Goal: Information Seeking & Learning: Learn about a topic

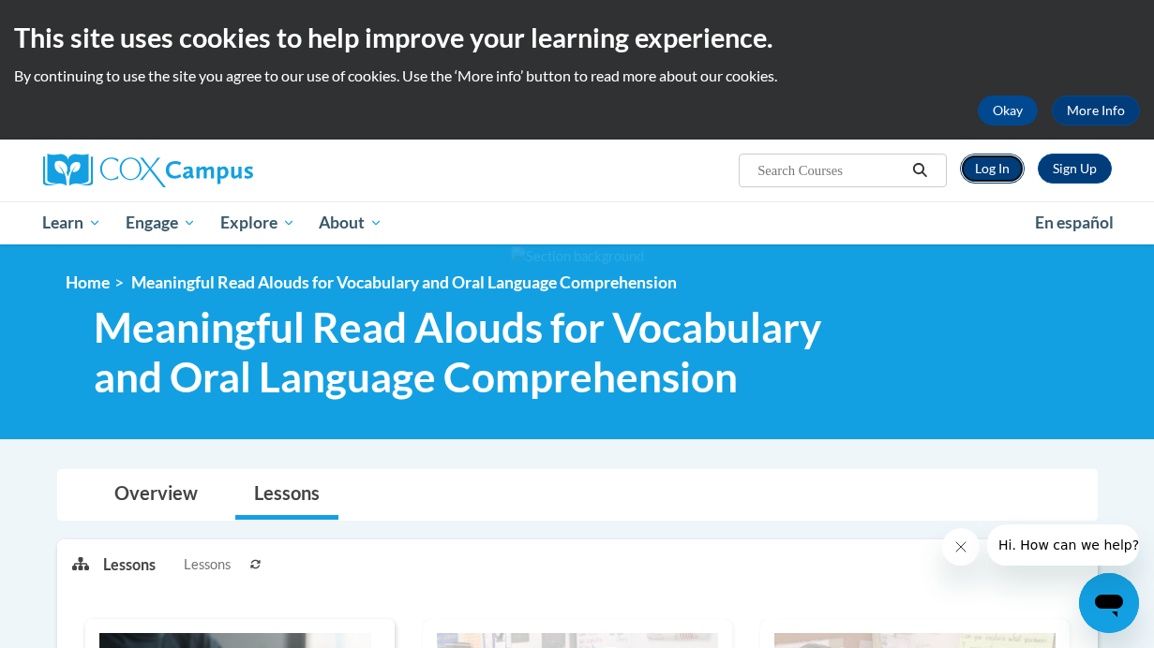
click at [993, 171] on link "Log In" at bounding box center [992, 169] width 65 height 30
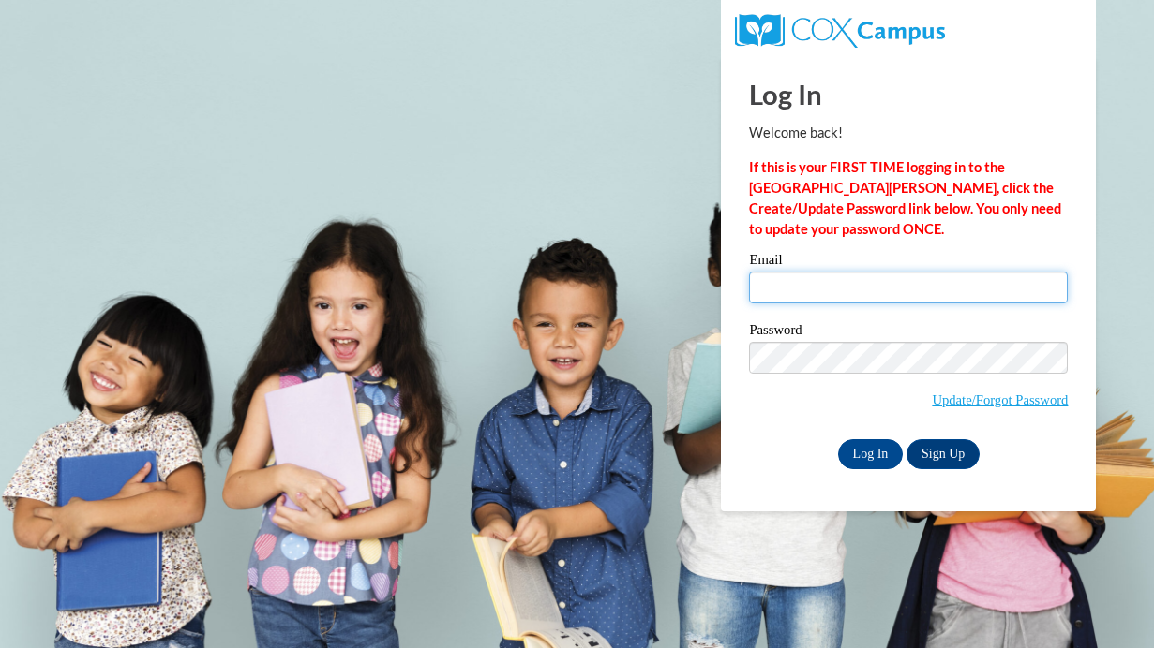
click at [781, 292] on input "Email" at bounding box center [908, 288] width 319 height 32
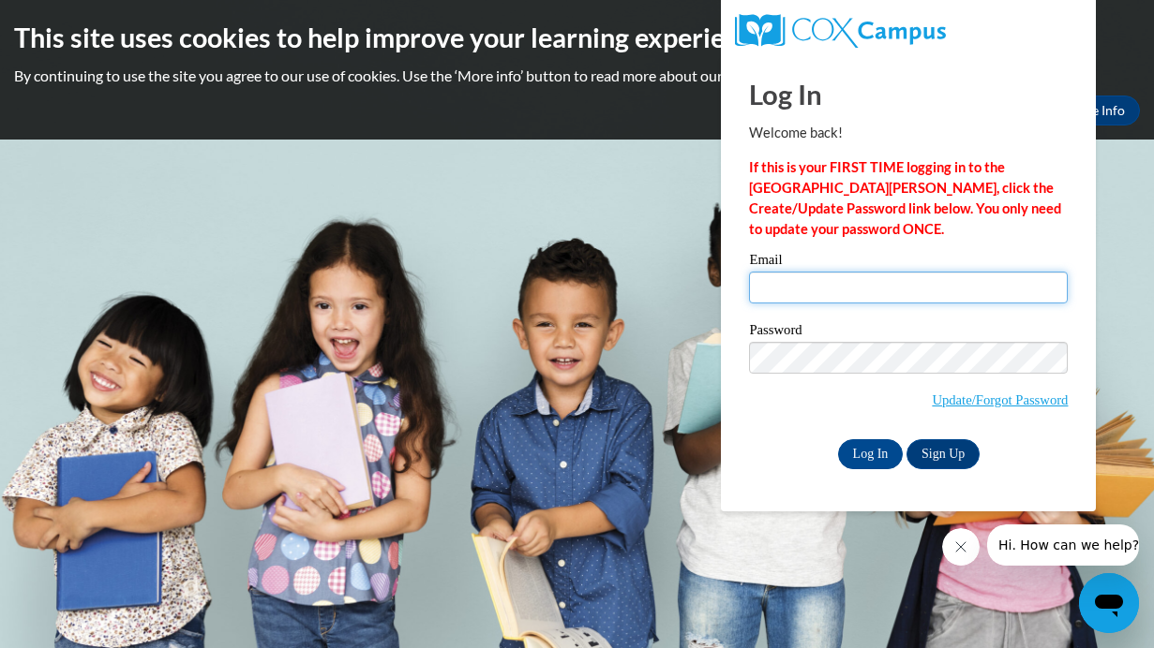
type input "kendres@stmonica.school"
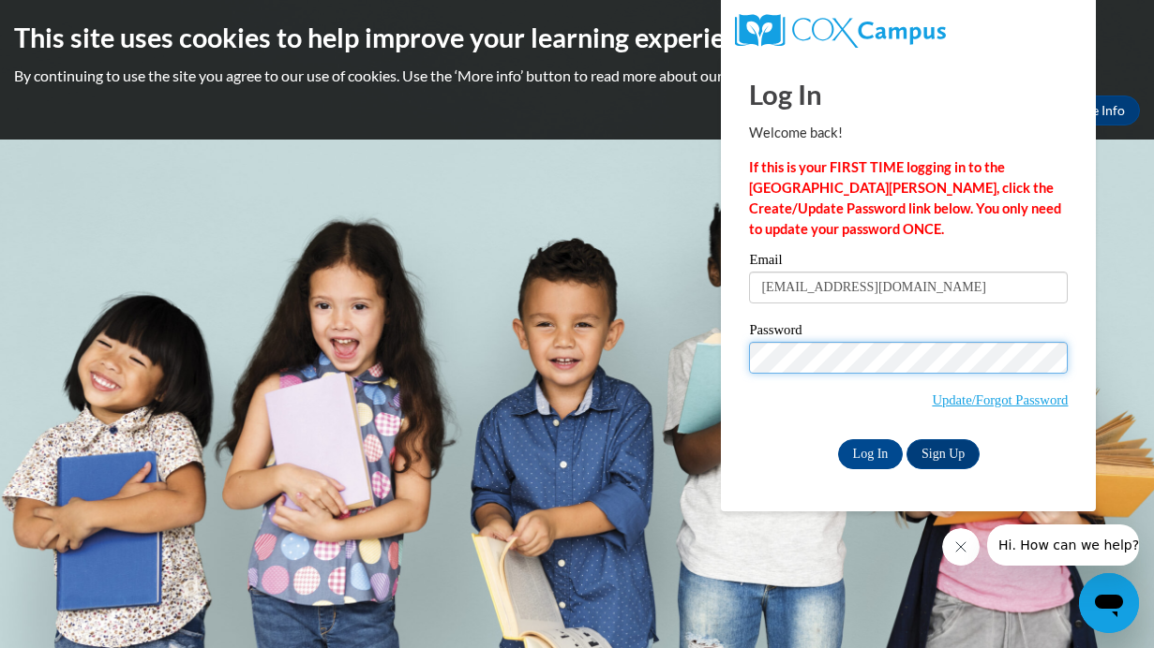
click at [838, 439] on input "Log In" at bounding box center [871, 454] width 66 height 30
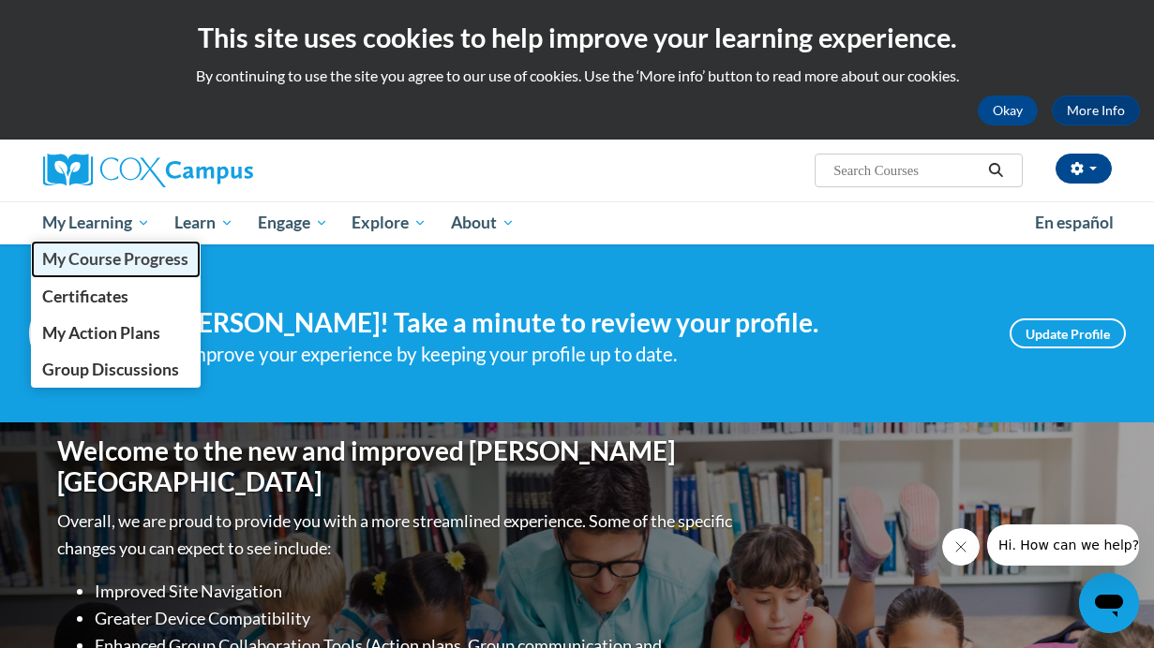
click at [126, 260] on span "My Course Progress" at bounding box center [115, 259] width 146 height 20
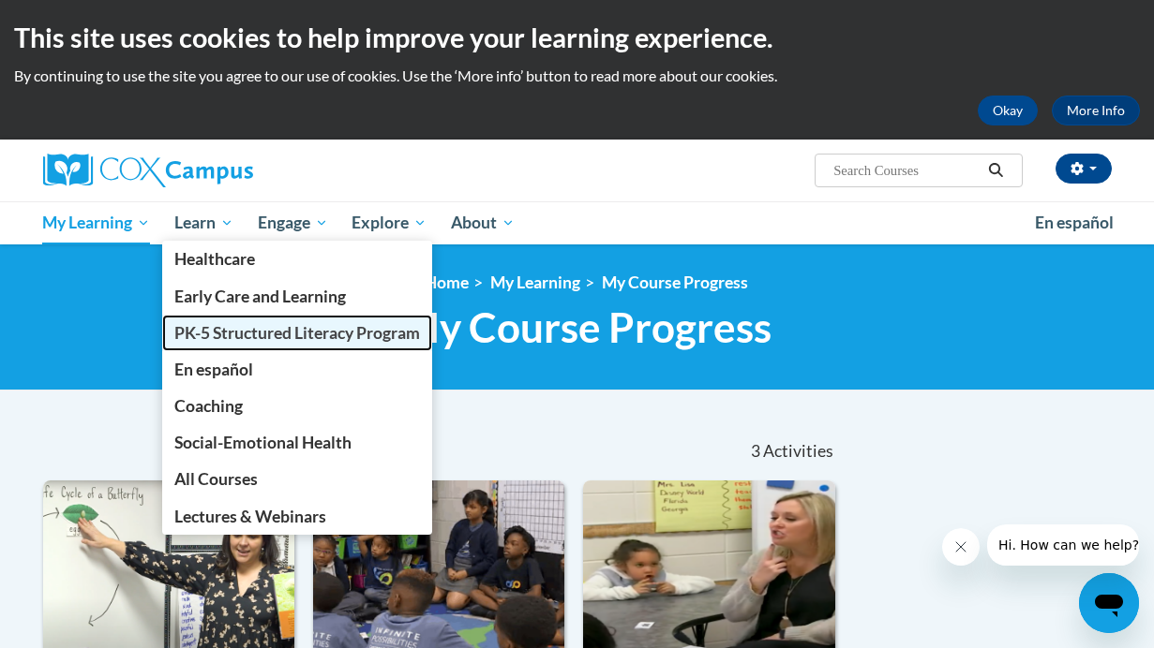
click at [213, 339] on span "PK-5 Structured Literacy Program" at bounding box center [297, 333] width 246 height 20
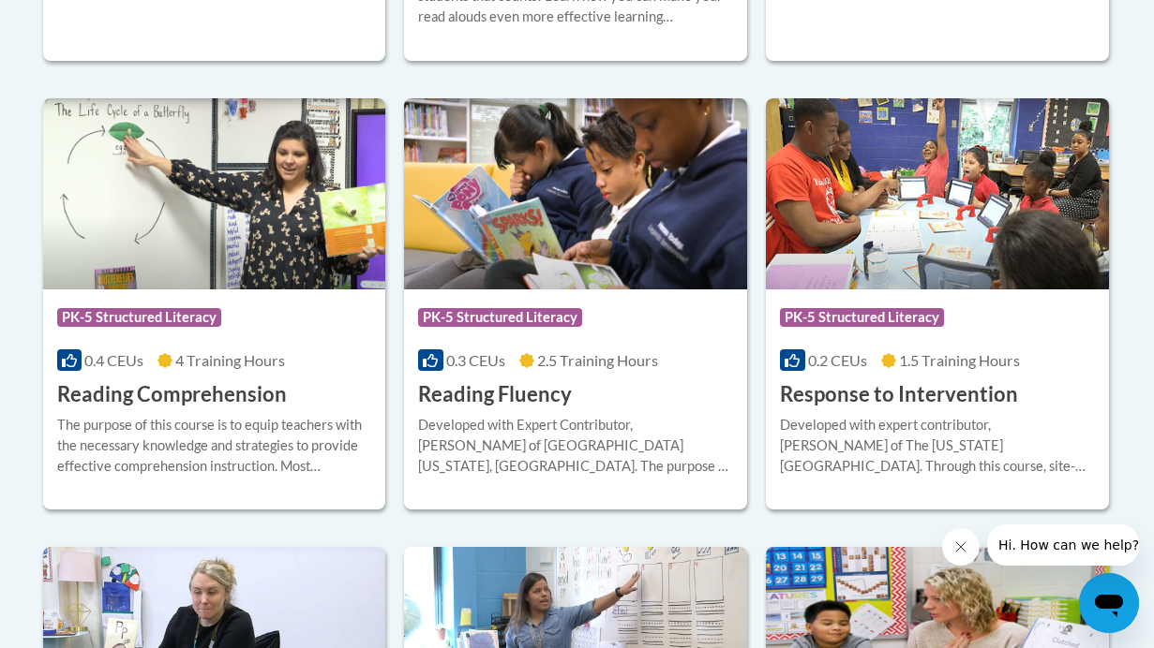
scroll to position [1795, 0]
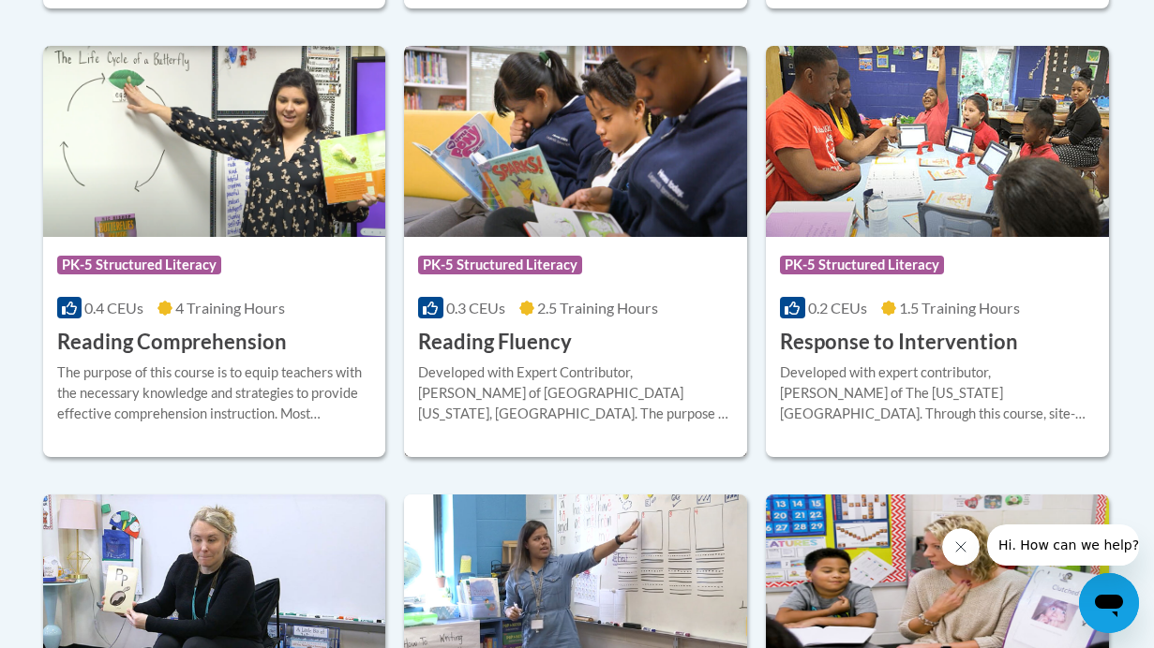
click at [540, 300] on span "2.5 Training Hours" at bounding box center [597, 308] width 121 height 18
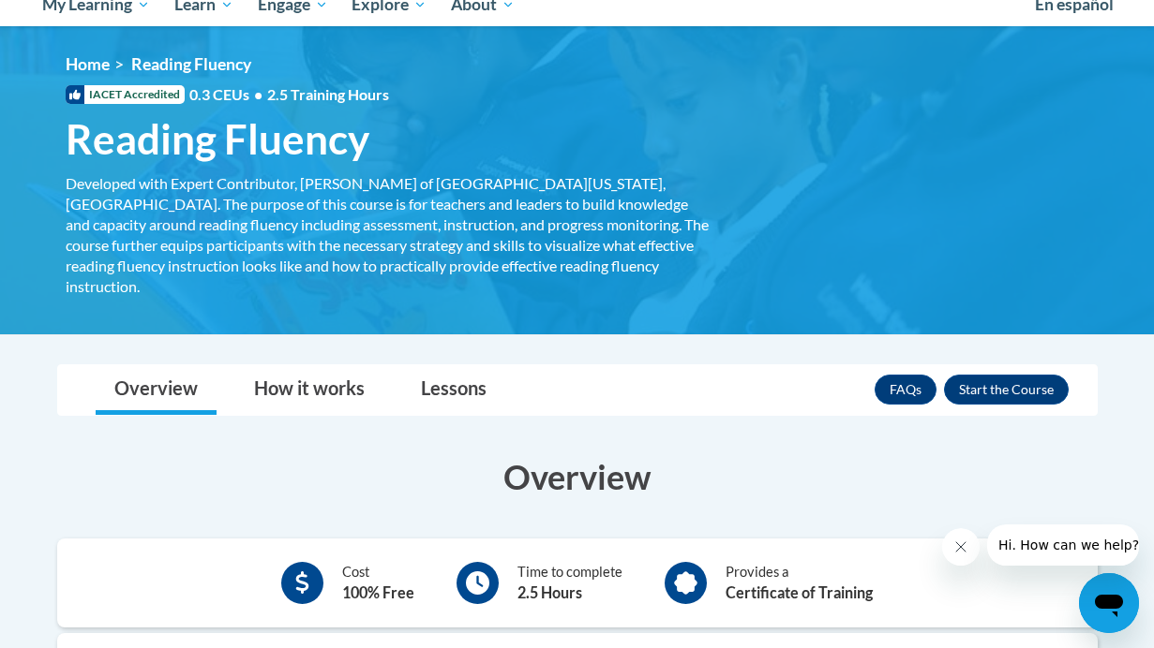
scroll to position [291, 0]
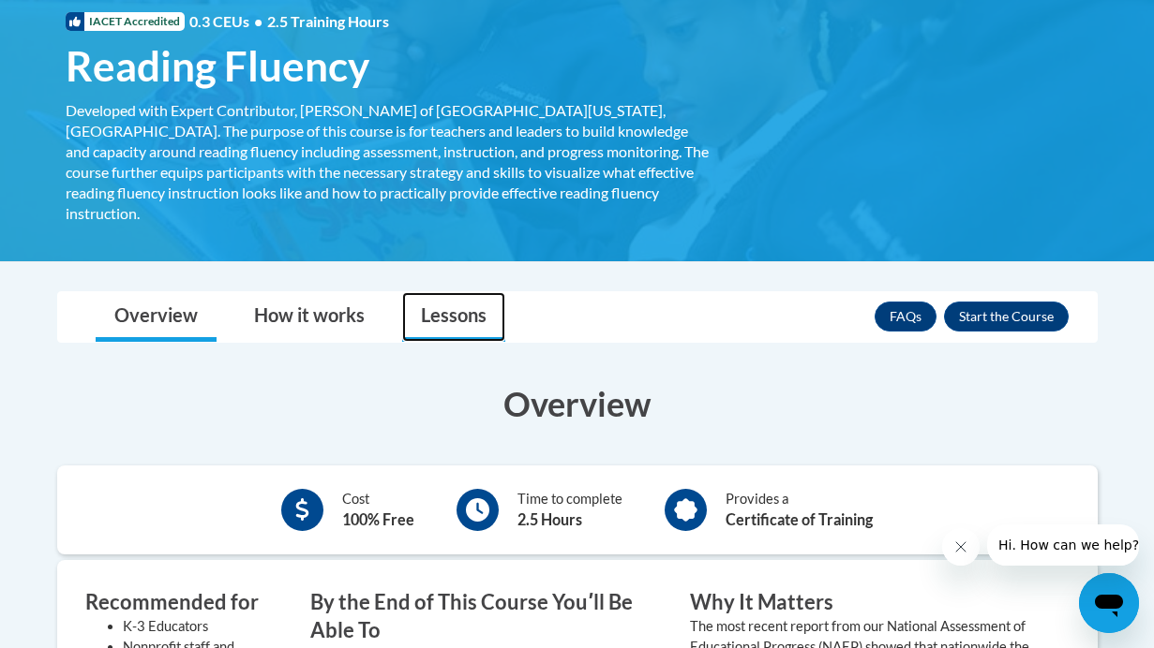
click at [434, 302] on link "Lessons" at bounding box center [453, 317] width 103 height 50
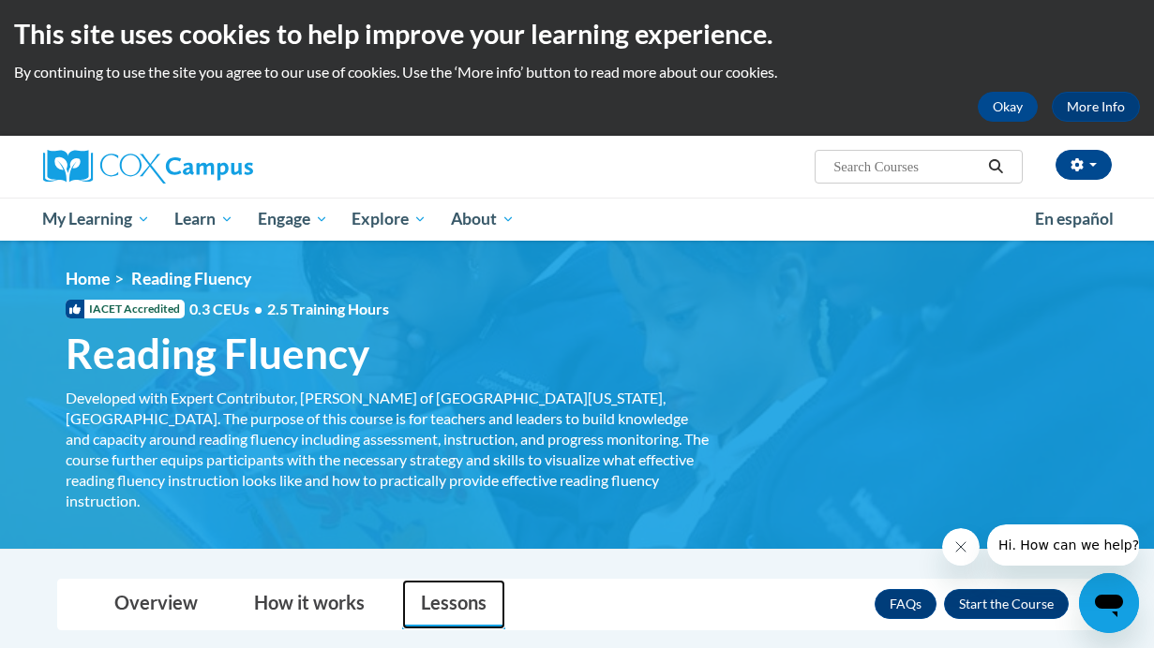
scroll to position [0, 0]
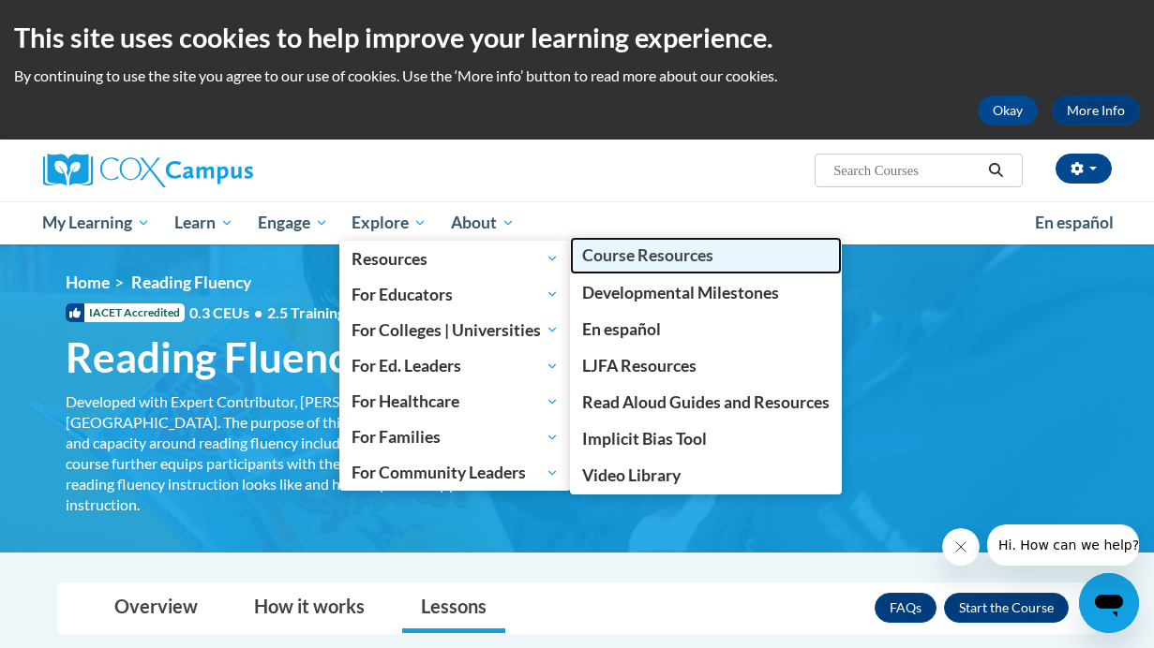
click at [633, 249] on span "Course Resources" at bounding box center [647, 256] width 131 height 20
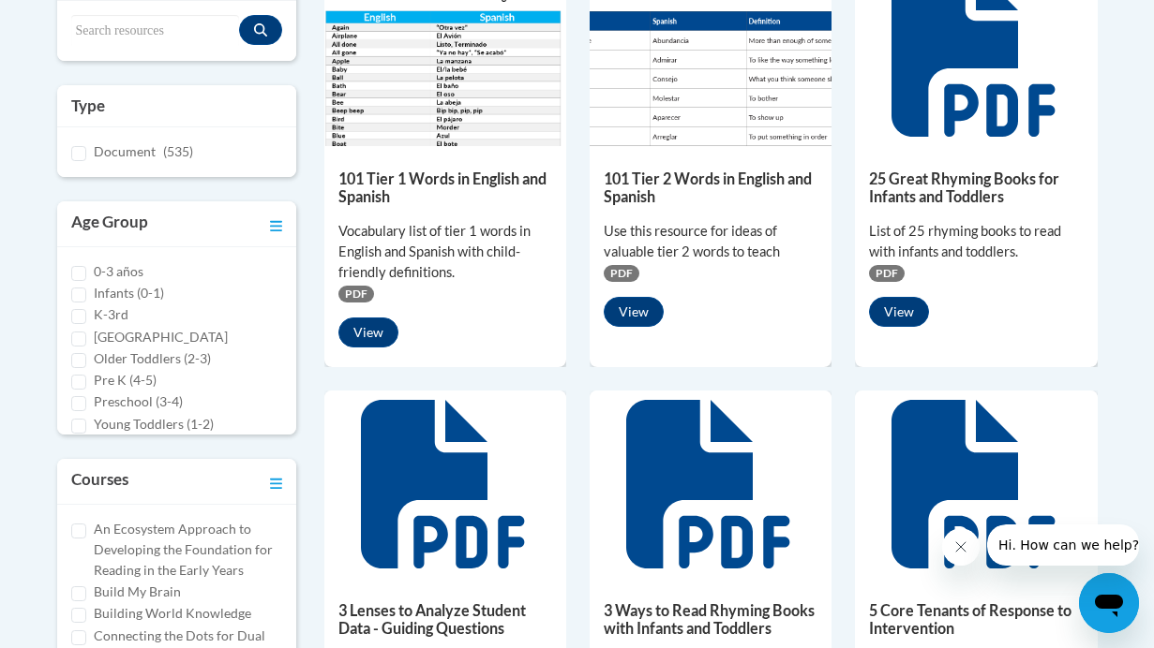
scroll to position [516, 0]
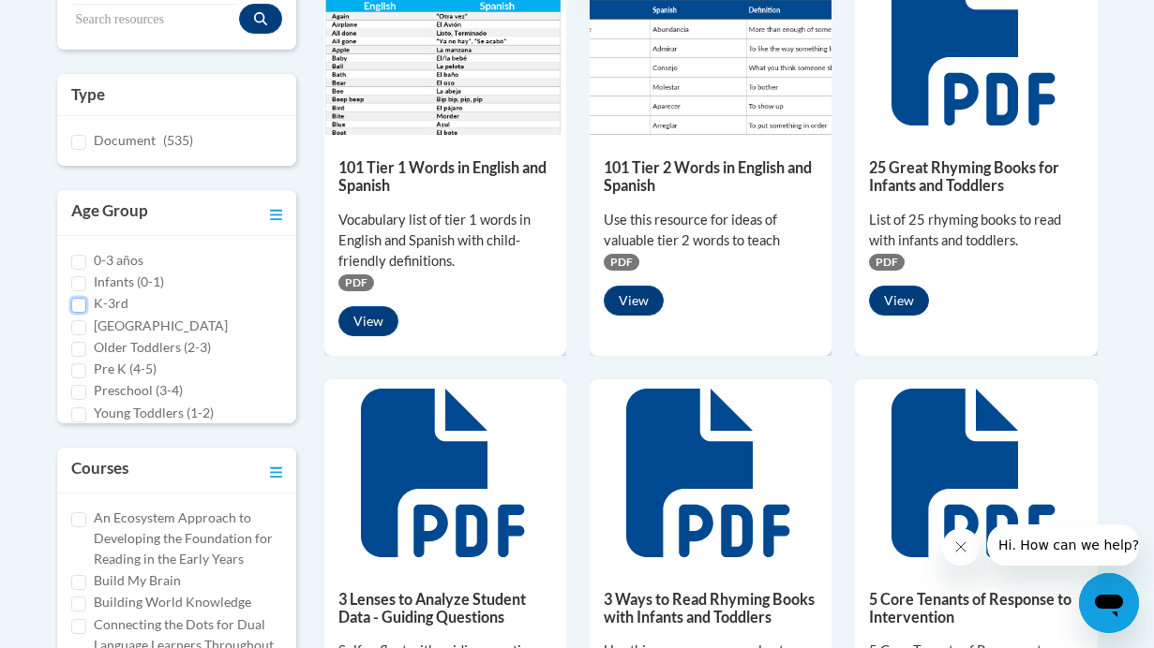
click at [78, 304] on input "K-3rd" at bounding box center [78, 305] width 15 height 15
checkbox input "true"
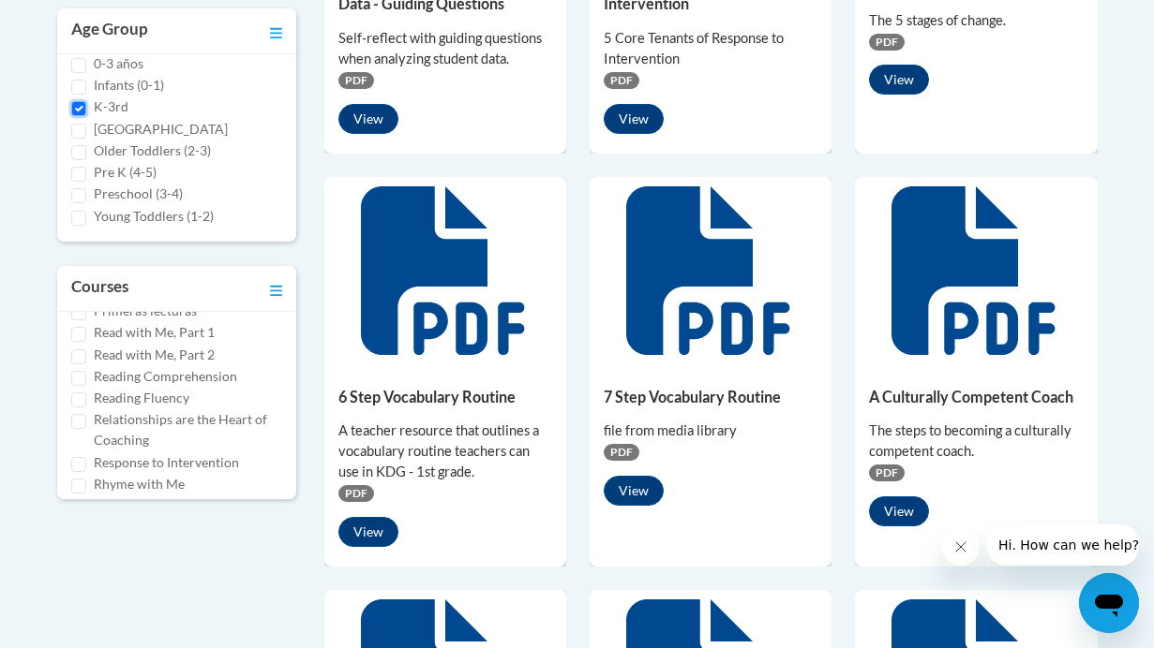
scroll to position [838, 0]
click at [79, 394] on input "Reading Fluency" at bounding box center [78, 395] width 15 height 15
checkbox input "true"
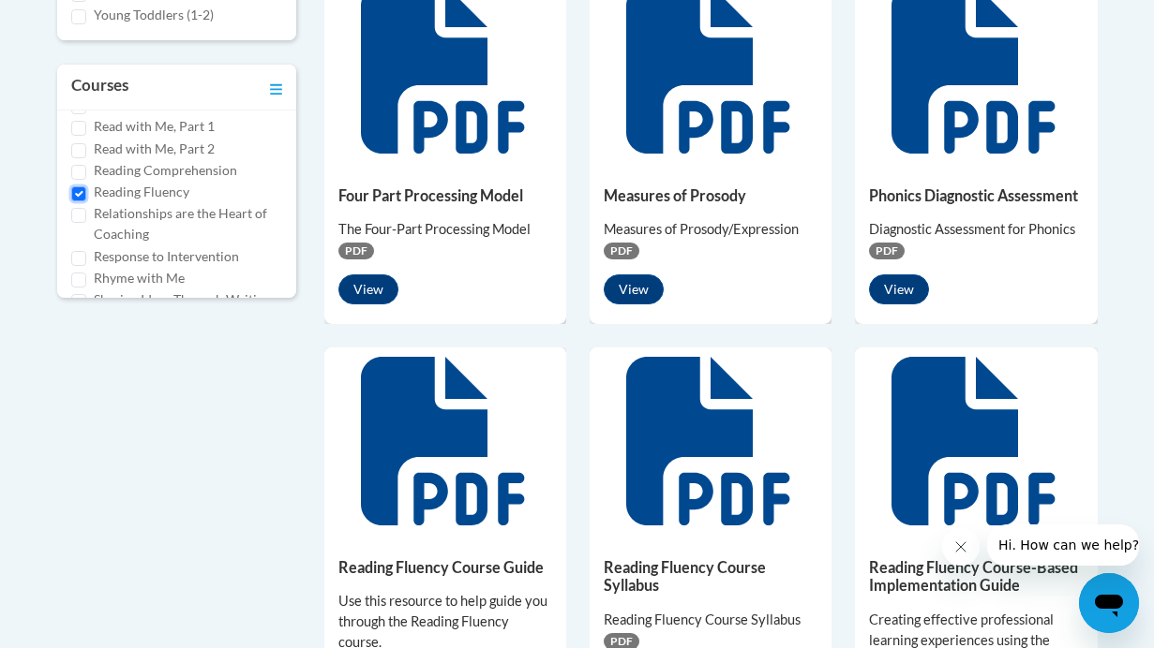
scroll to position [898, 0]
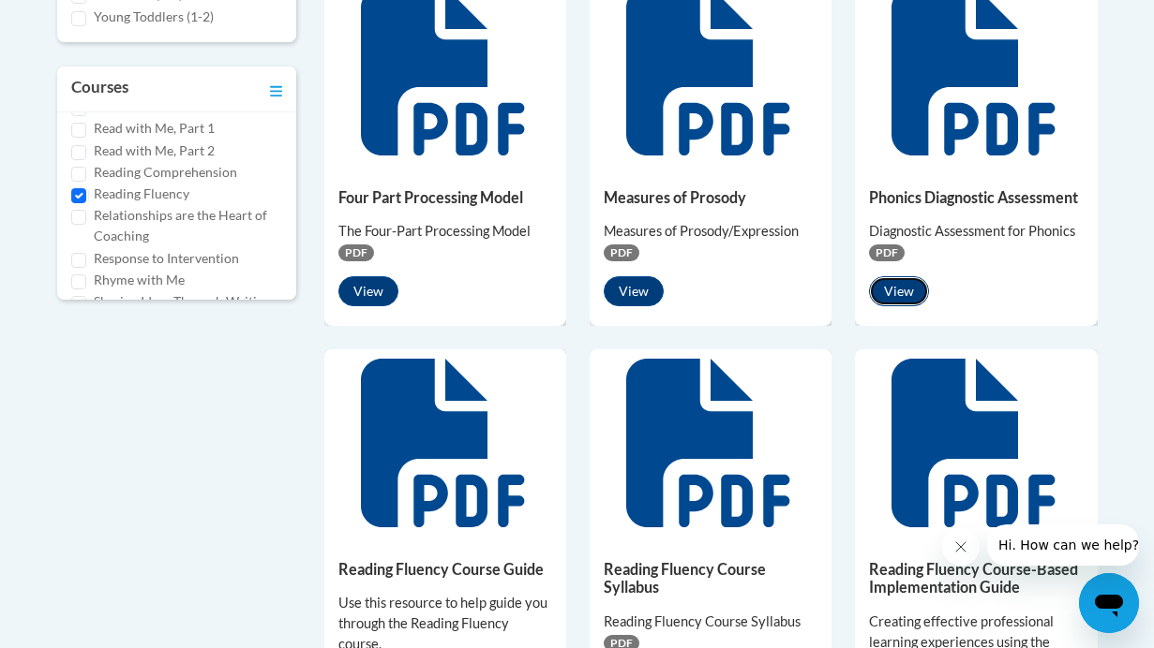
click at [903, 286] on button "View" at bounding box center [899, 291] width 60 height 30
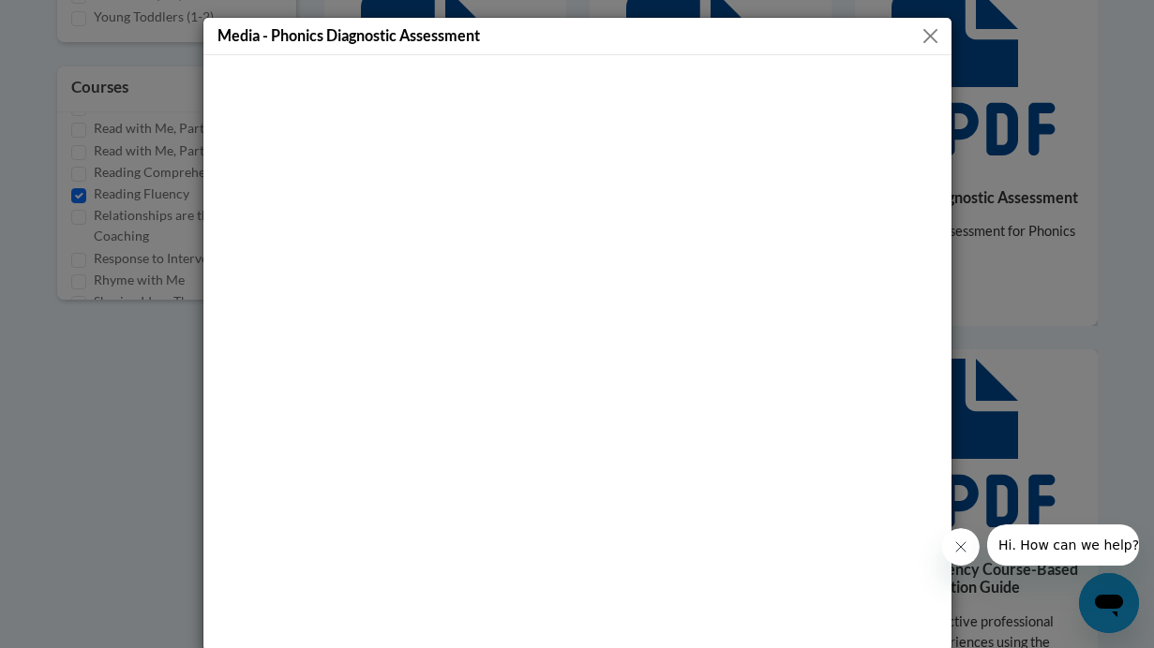
scroll to position [19, 0]
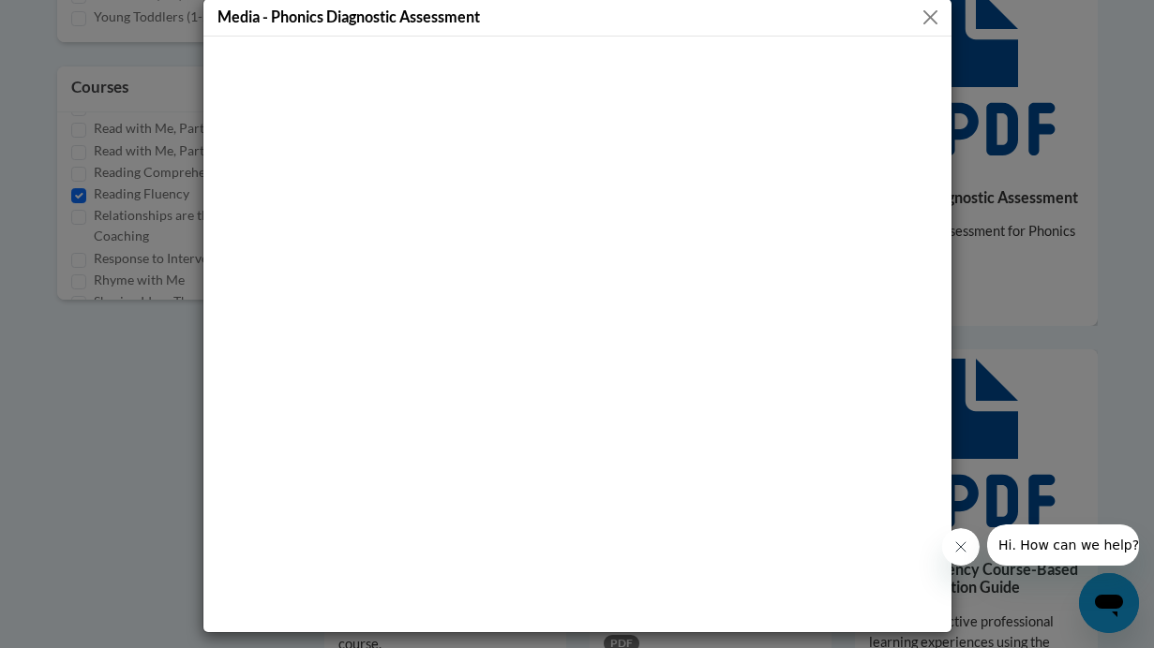
click at [926, 16] on button "Close" at bounding box center [929, 17] width 23 height 23
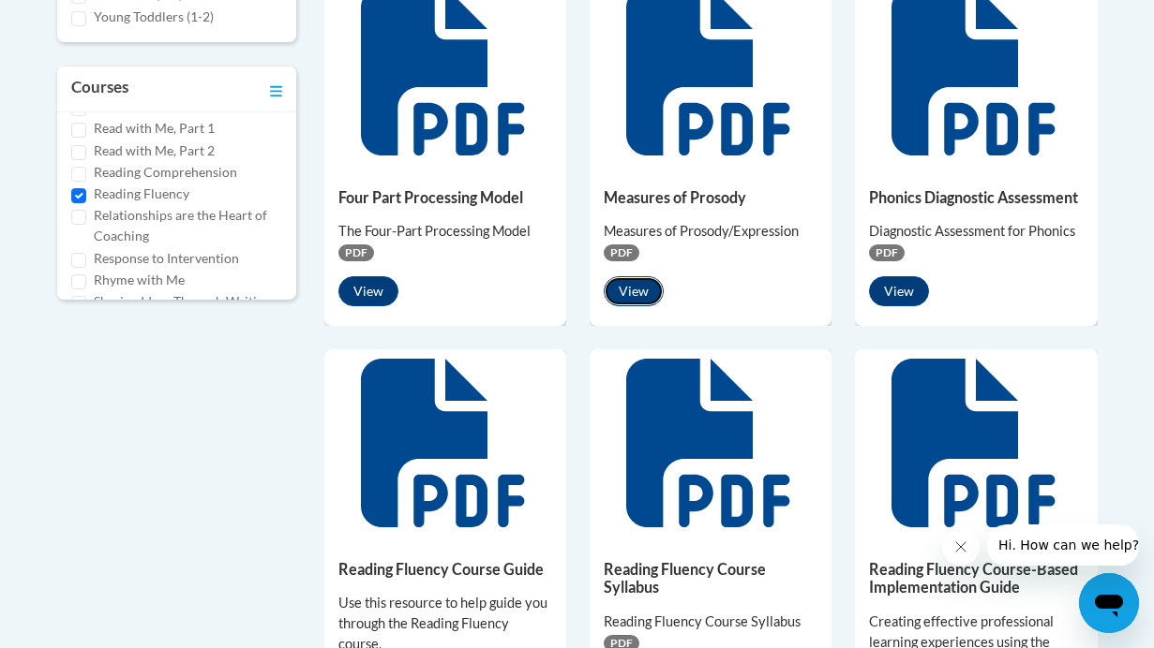
click at [640, 293] on button "View" at bounding box center [633, 291] width 60 height 30
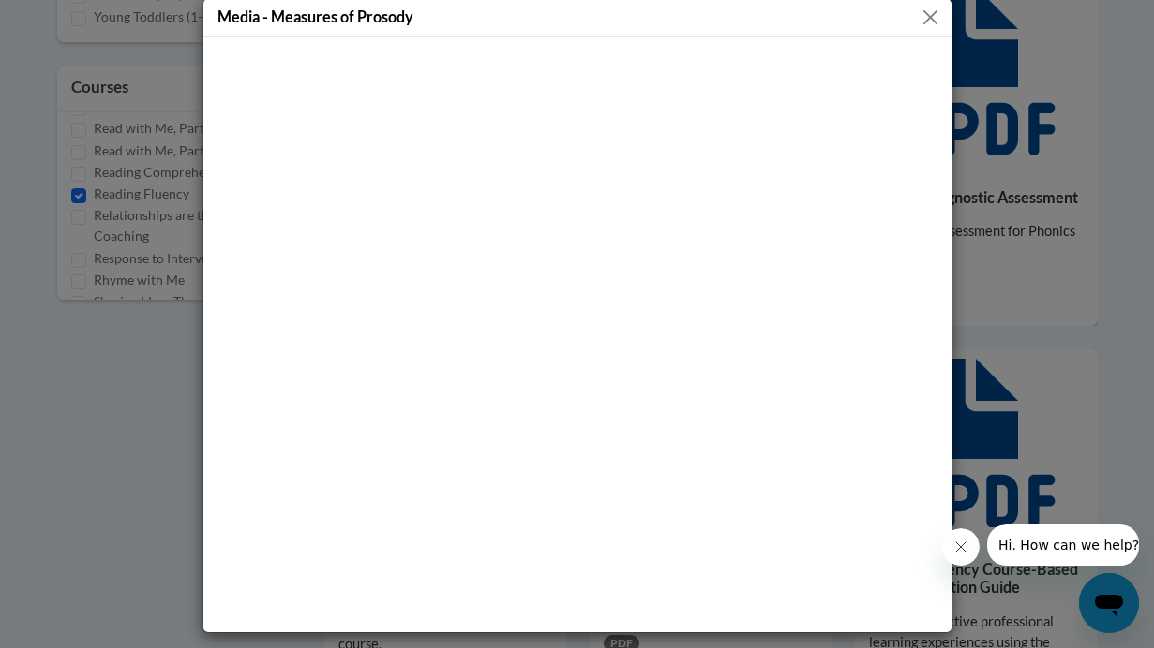
click at [933, 14] on button "Close" at bounding box center [929, 17] width 23 height 23
